Goal: Task Accomplishment & Management: Manage account settings

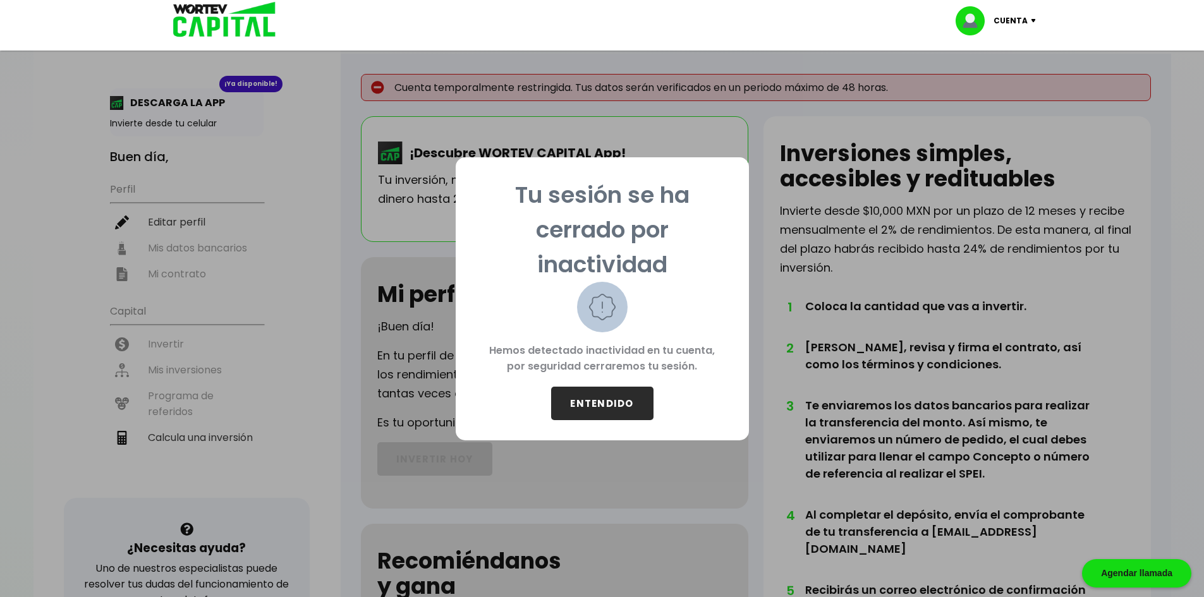
click at [616, 404] on button "ENTENDIDO" at bounding box center [602, 403] width 102 height 33
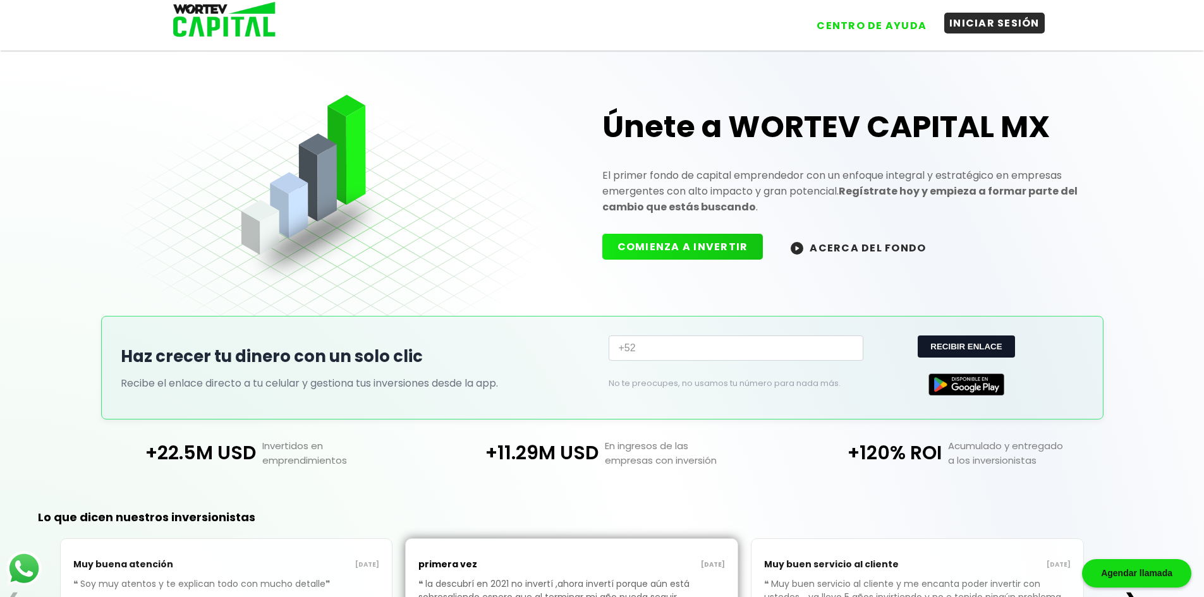
click at [977, 33] on button "INICIAR SESIÓN" at bounding box center [994, 23] width 100 height 21
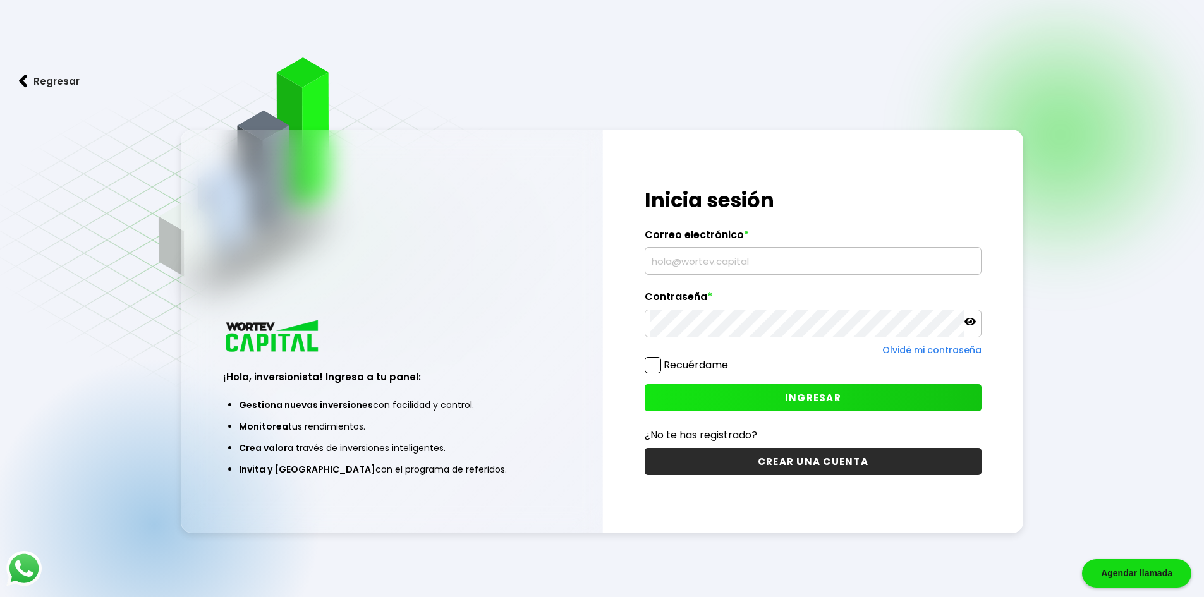
type input "[EMAIL_ADDRESS][DOMAIN_NAME]"
click at [733, 392] on button "INGRESAR" at bounding box center [813, 397] width 337 height 27
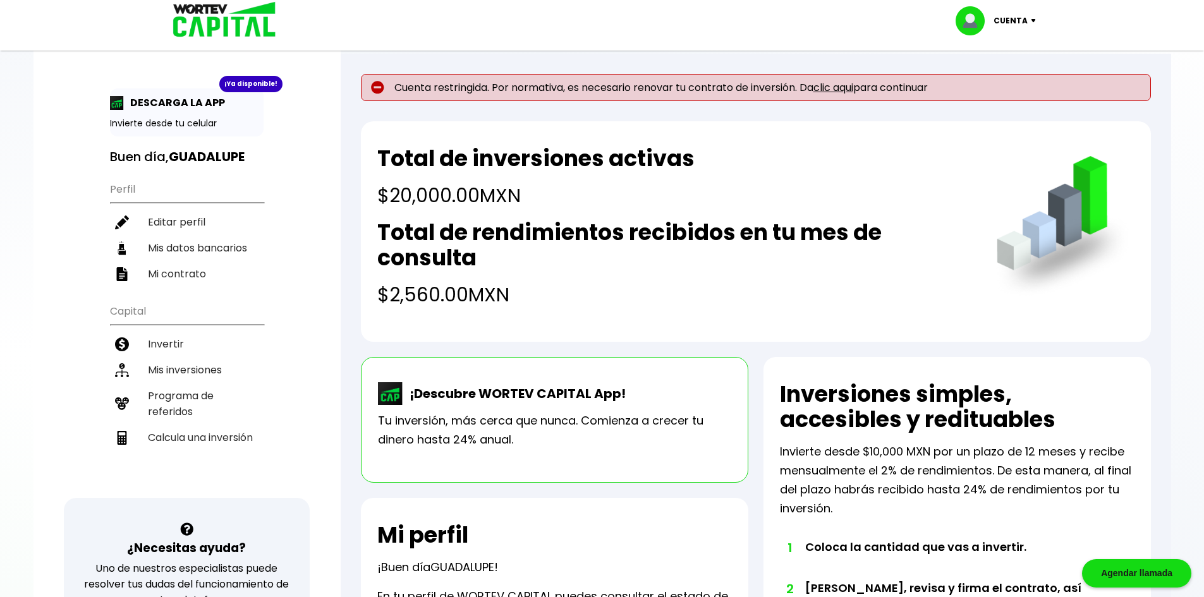
click at [833, 88] on link "clic aqui" at bounding box center [833, 87] width 40 height 15
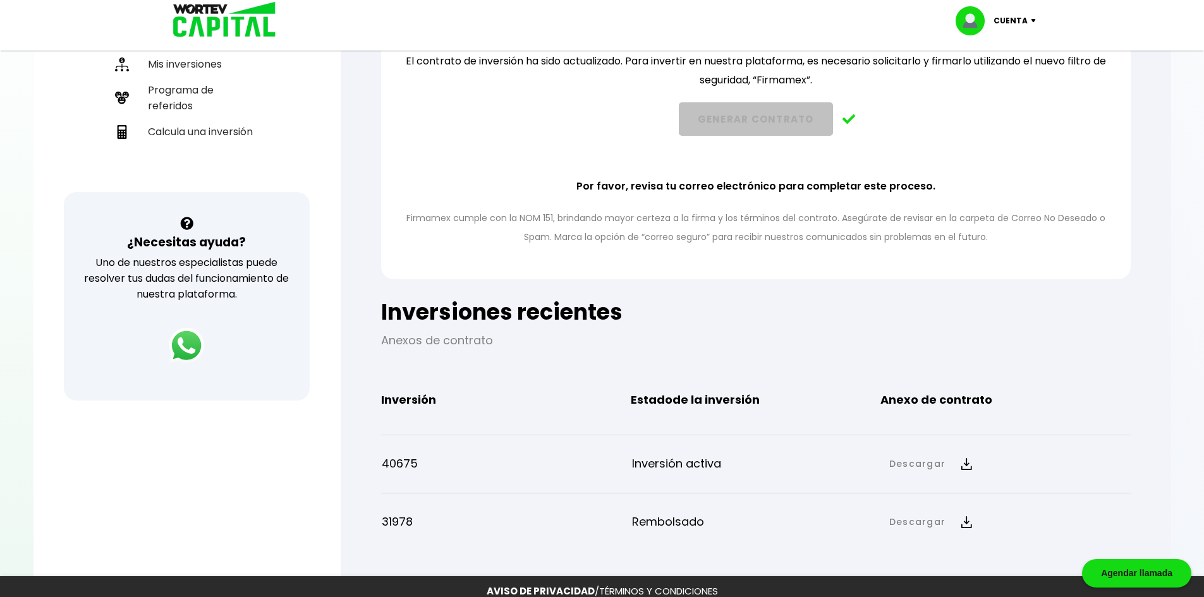
scroll to position [320, 0]
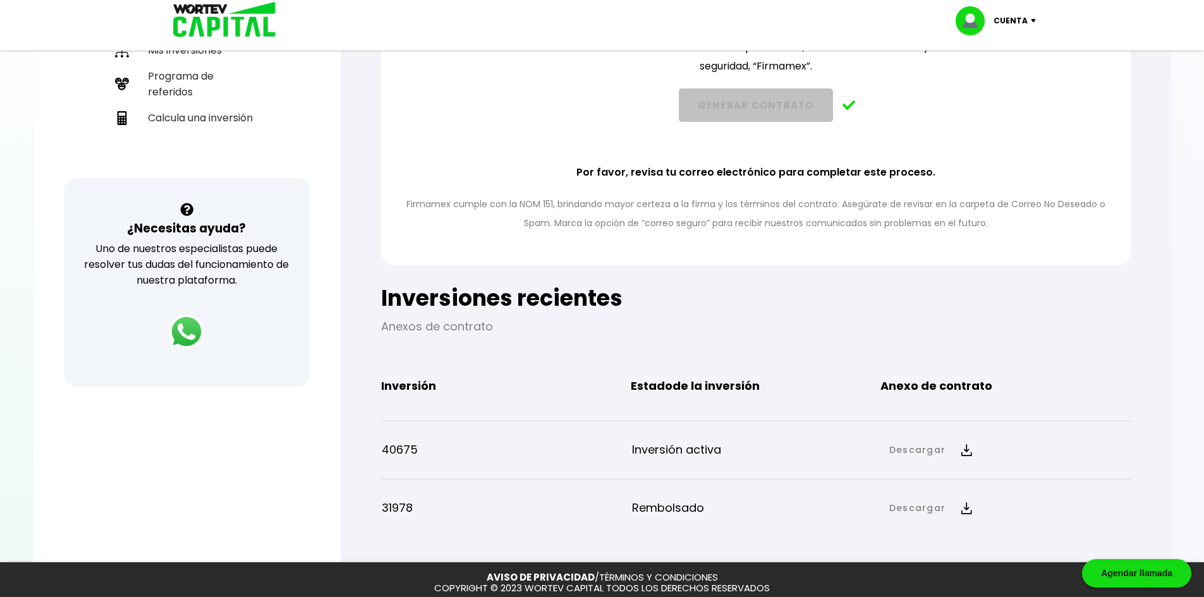
click at [650, 206] on p "Firmamex cumple con la NOM 151, brindando mayor certeza a la firma y los términ…" at bounding box center [755, 214] width 717 height 38
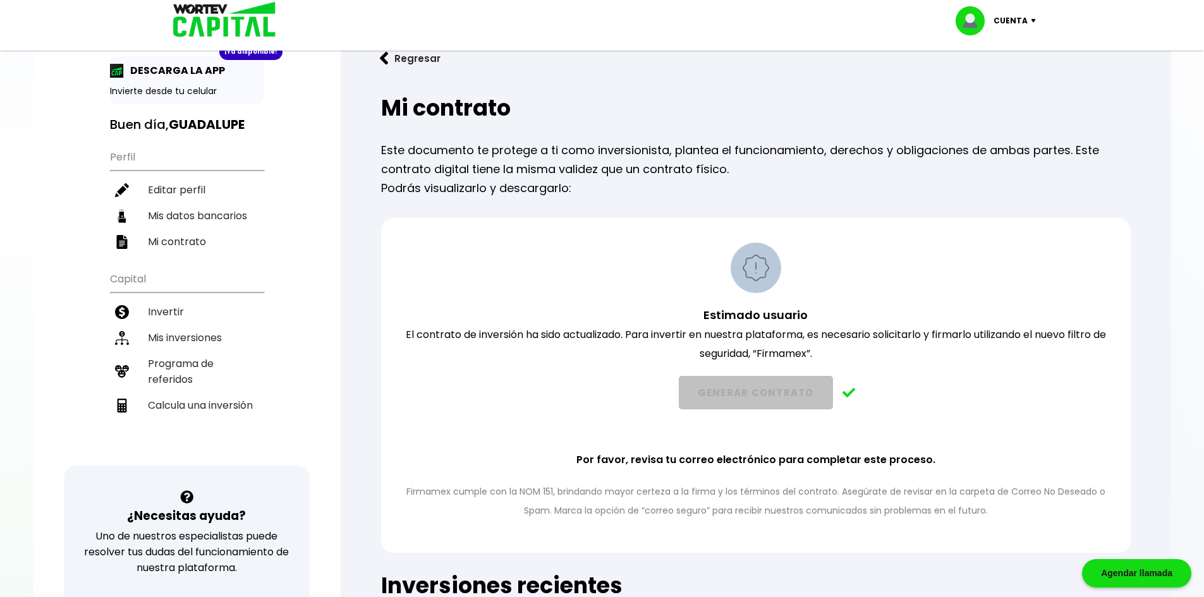
scroll to position [0, 0]
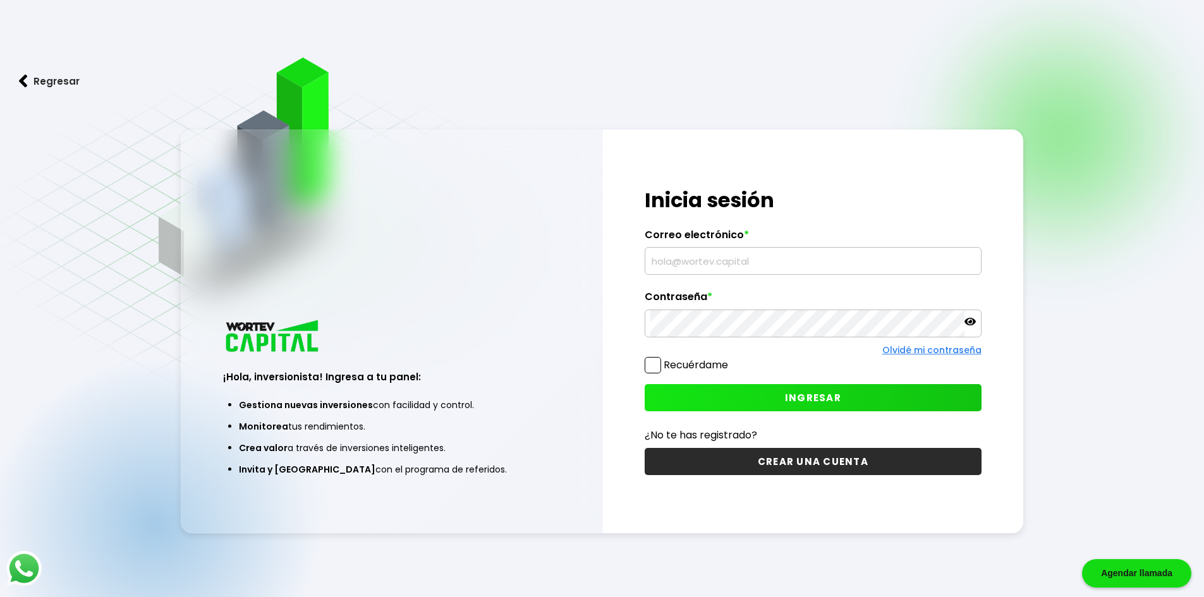
type input "[EMAIL_ADDRESS][DOMAIN_NAME]"
click at [737, 392] on button "INGRESAR" at bounding box center [813, 397] width 337 height 27
